Goal: Information Seeking & Learning: Find specific fact

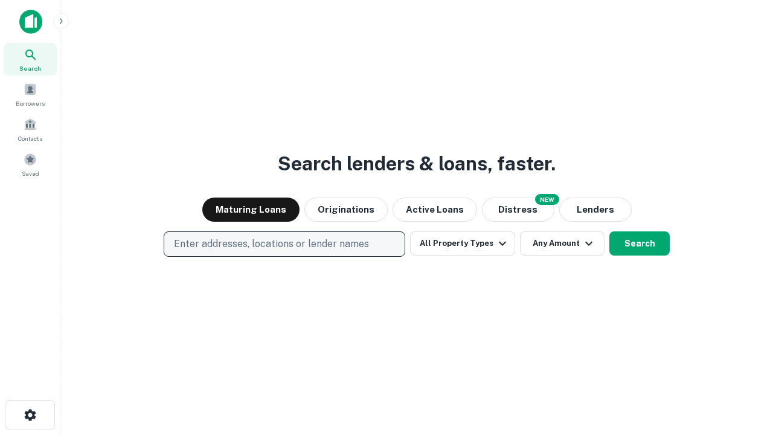
click at [284, 244] on p "Enter addresses, locations or lender names" at bounding box center [271, 244] width 195 height 14
type input "**********"
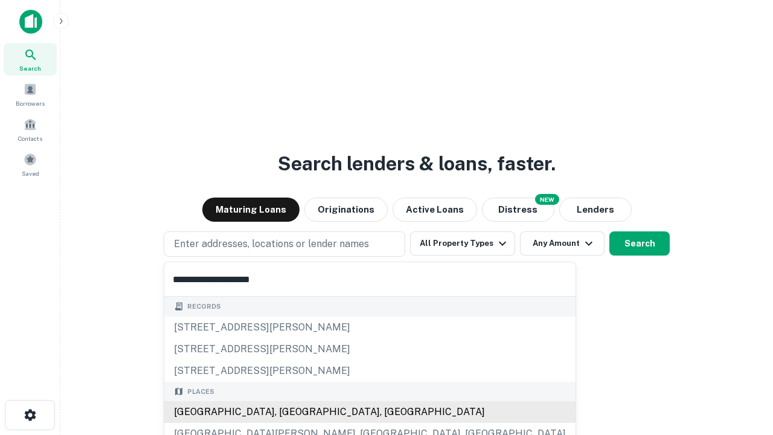
click at [289, 412] on div "Santa Monica, CA, USA" at bounding box center [369, 412] width 411 height 22
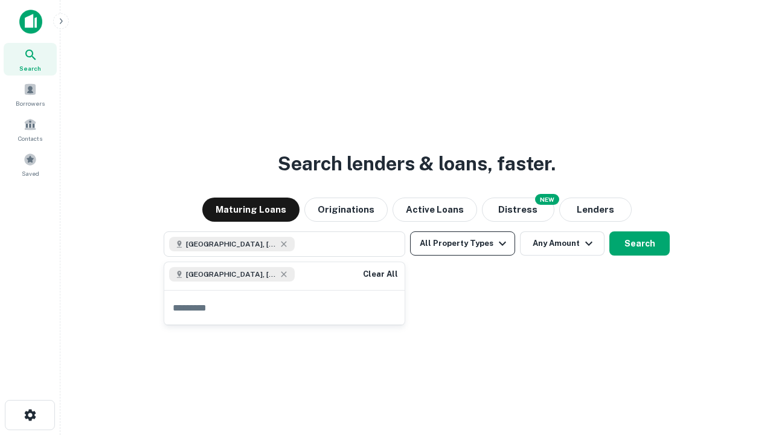
click at [463, 243] on button "All Property Types" at bounding box center [462, 243] width 105 height 24
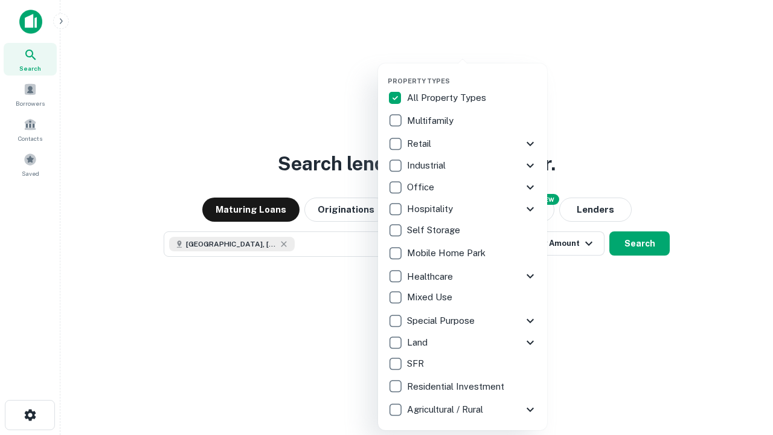
click at [472, 73] on button "button" at bounding box center [472, 73] width 169 height 1
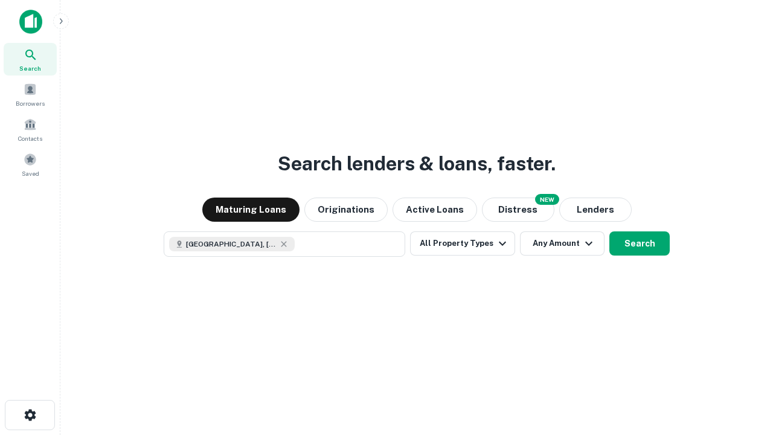
scroll to position [19, 0]
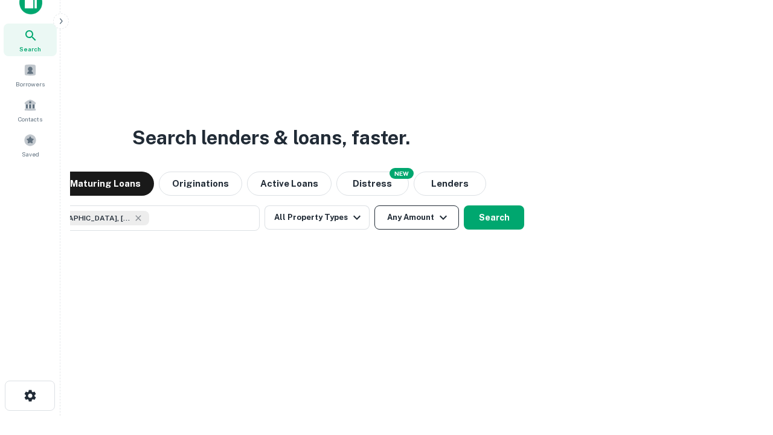
click at [374, 205] on button "Any Amount" at bounding box center [416, 217] width 85 height 24
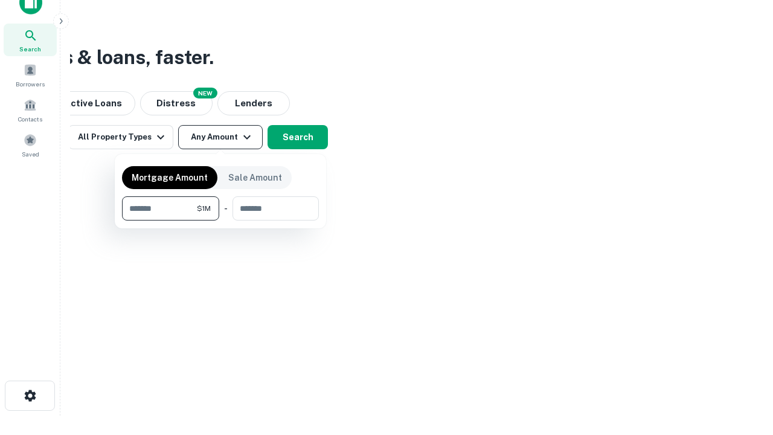
type input "*******"
click at [220, 220] on button "button" at bounding box center [220, 220] width 197 height 1
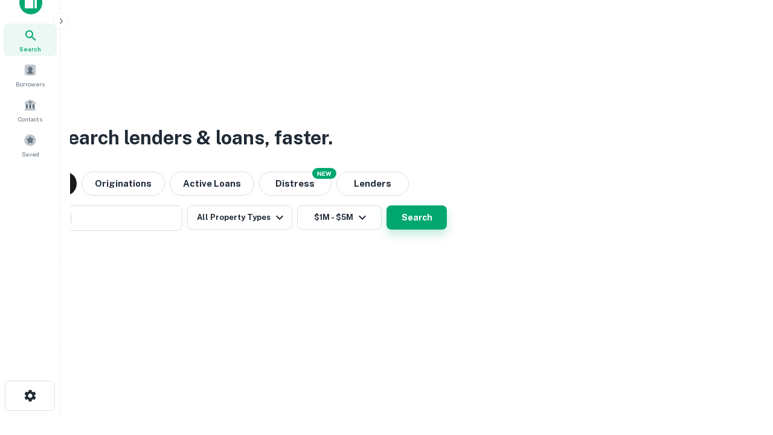
click at [386, 205] on button "Search" at bounding box center [416, 217] width 60 height 24
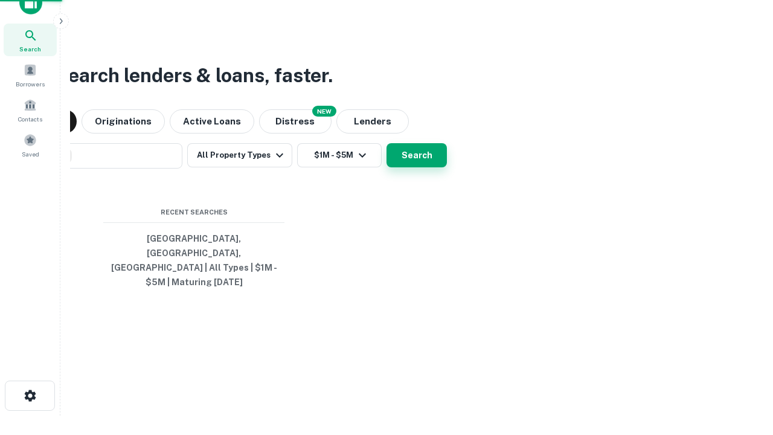
scroll to position [39, 342]
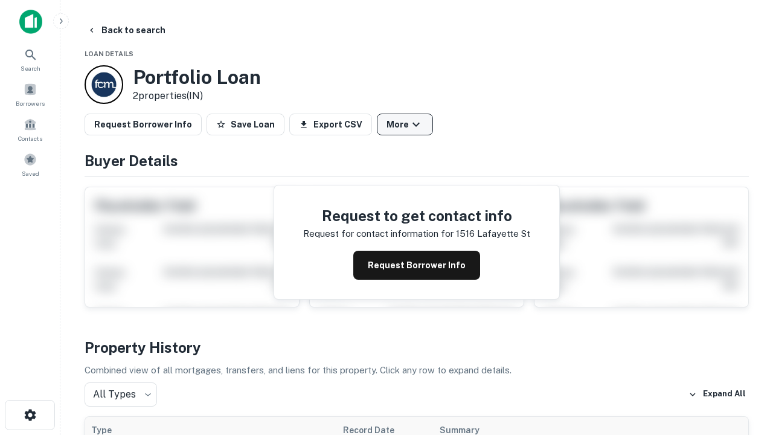
click at [405, 124] on button "More" at bounding box center [405, 125] width 56 height 22
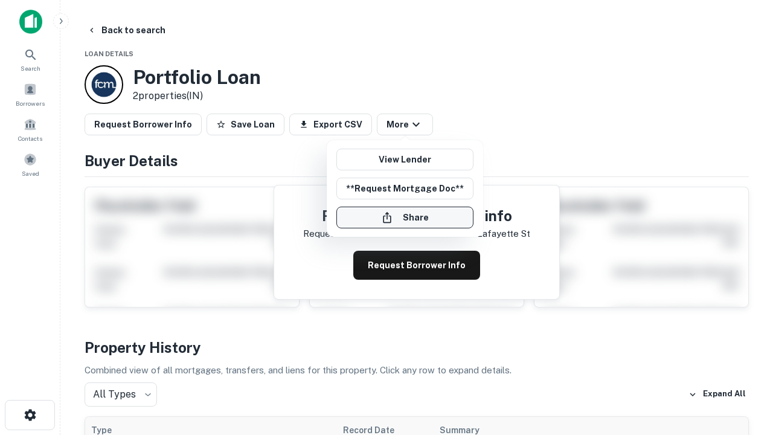
click at [405, 217] on button "Share" at bounding box center [404, 218] width 137 height 22
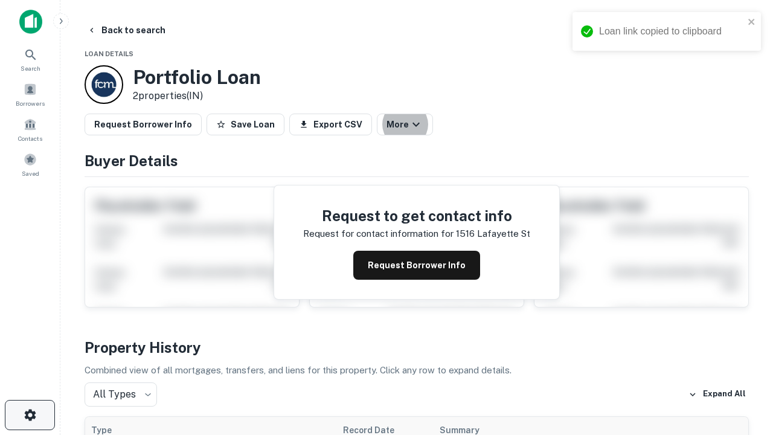
click at [30, 415] on icon "button" at bounding box center [30, 415] width 14 height 14
